Goal: Information Seeking & Learning: Learn about a topic

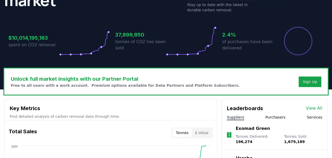
scroll to position [95, 0]
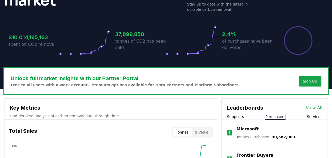
click at [276, 117] on button "Purchasers" at bounding box center [275, 116] width 20 height 5
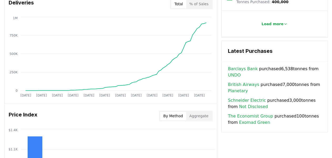
scroll to position [332, 0]
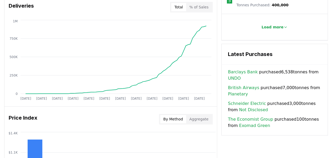
click at [245, 87] on link "British Airways" at bounding box center [243, 88] width 31 height 6
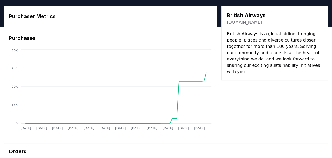
scroll to position [14, 0]
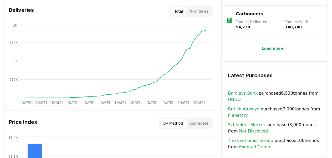
scroll to position [332, 0]
